Goal: Task Accomplishment & Management: Manage account settings

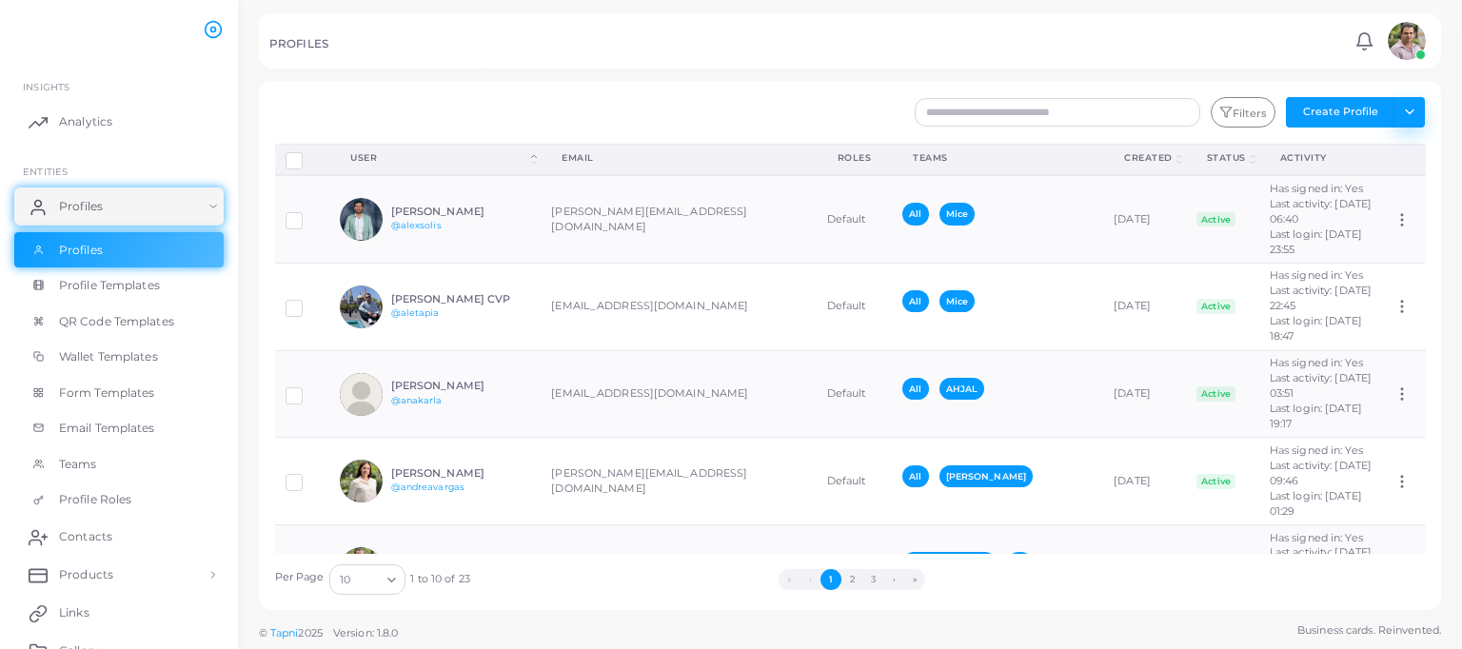
click at [1418, 113] on button "Toggle dropdown" at bounding box center [1408, 112] width 31 height 30
click at [1386, 207] on link "Export Profiles" at bounding box center [1367, 210] width 106 height 29
click at [133, 566] on link "Products" at bounding box center [118, 575] width 209 height 38
click at [105, 612] on span "Products" at bounding box center [91, 618] width 54 height 17
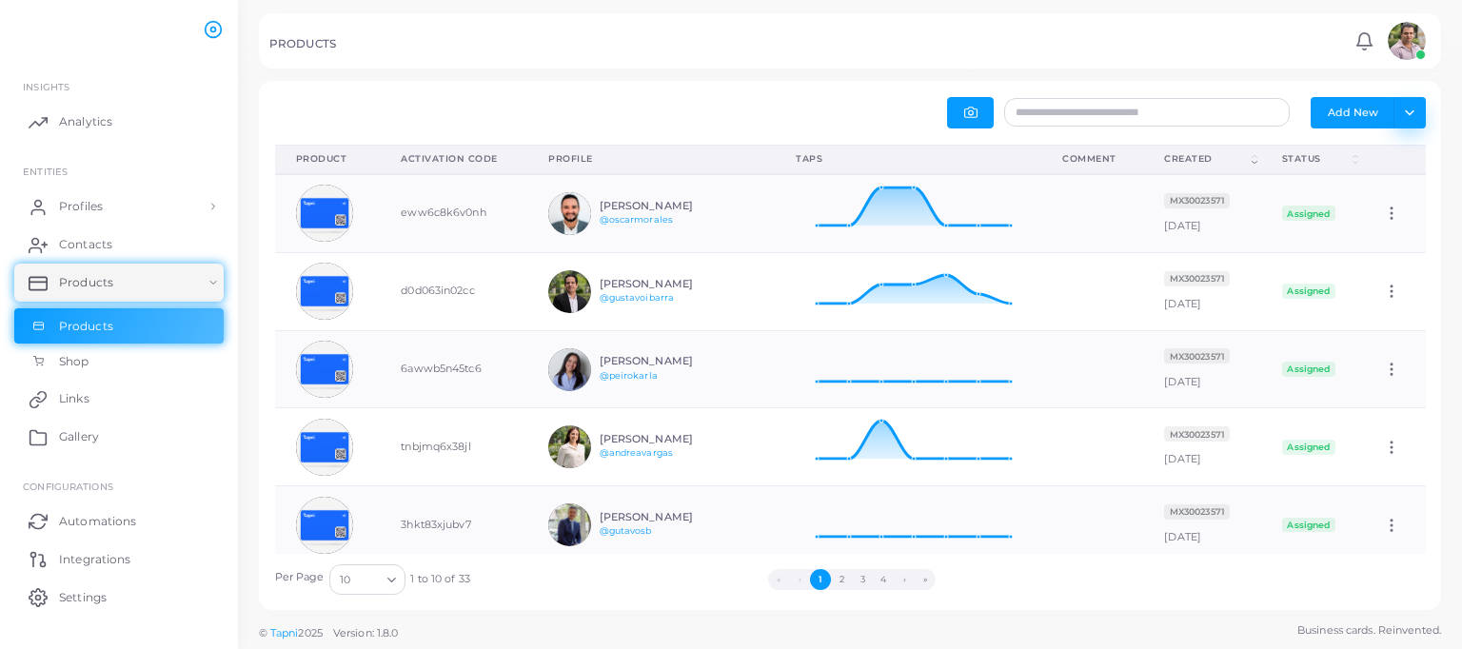
click at [1415, 116] on button "Toggle dropdown" at bounding box center [1408, 112] width 31 height 30
click at [1391, 153] on link "Export to XLSX" at bounding box center [1369, 153] width 104 height 29
